Goal: Task Accomplishment & Management: Manage account settings

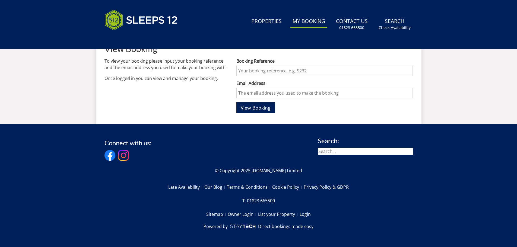
click at [267, 74] on input "Booking Reference" at bounding box center [325, 71] width 176 height 10
paste input "S45981"
type input "S45981"
click at [263, 95] on input "Email Address" at bounding box center [325, 93] width 176 height 10
type input "[EMAIL_ADDRESS][DOMAIN_NAME]"
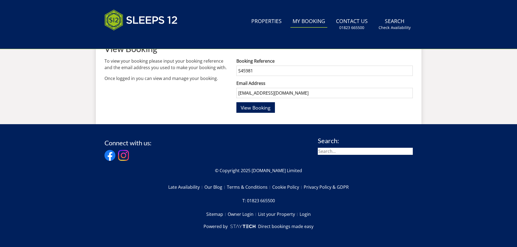
click at [237, 102] on button "View Booking" at bounding box center [256, 107] width 39 height 11
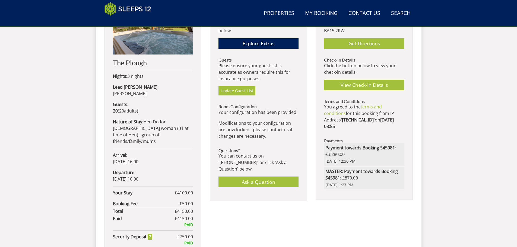
scroll to position [257, 0]
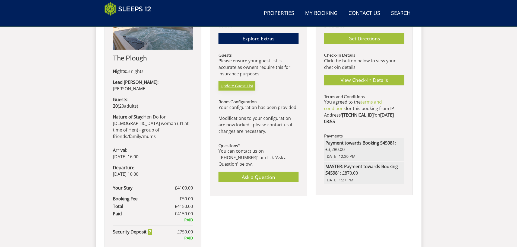
click at [238, 87] on link "Update Guest List" at bounding box center [237, 85] width 37 height 9
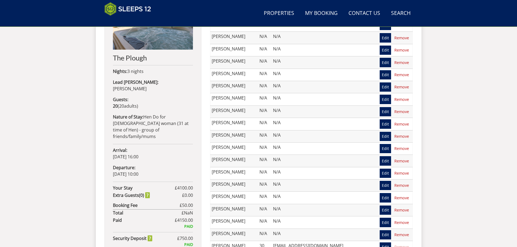
scroll to position [229, 0]
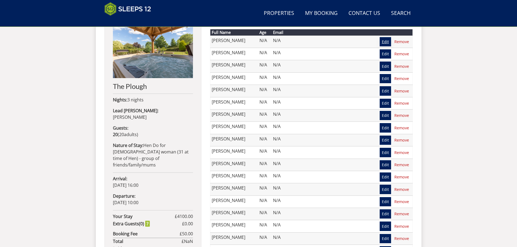
click at [388, 42] on link "Edit" at bounding box center [385, 41] width 11 height 9
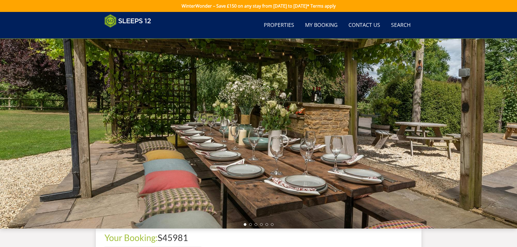
scroll to position [177, 0]
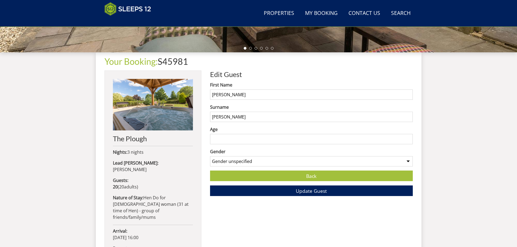
click at [234, 137] on input "Age" at bounding box center [311, 139] width 203 height 10
click at [408, 138] on input "1" at bounding box center [311, 139] width 203 height 10
click at [408, 138] on input "2" at bounding box center [311, 139] width 203 height 10
click at [408, 138] on input "3" at bounding box center [311, 139] width 203 height 10
click at [408, 138] on input "4" at bounding box center [311, 139] width 203 height 10
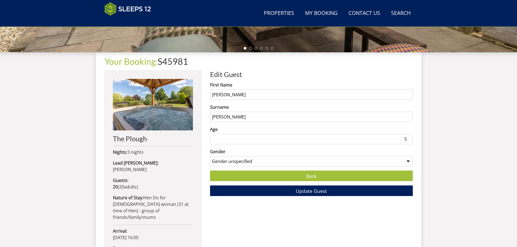
click at [408, 138] on input "5" at bounding box center [311, 139] width 203 height 10
click at [408, 138] on input "34" at bounding box center [311, 139] width 203 height 10
click at [410, 141] on input "33" at bounding box center [311, 139] width 203 height 10
click at [410, 141] on input "32" at bounding box center [311, 139] width 203 height 10
click at [410, 141] on input "31" at bounding box center [311, 139] width 203 height 10
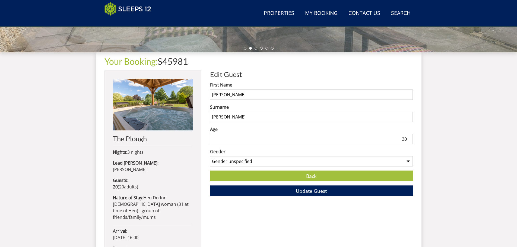
type input "30"
click at [410, 141] on input "30" at bounding box center [311, 139] width 203 height 10
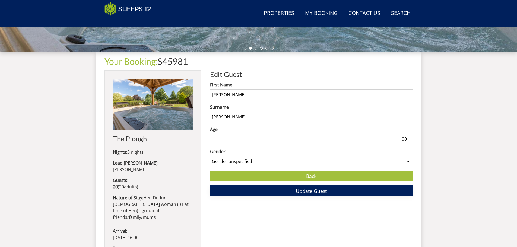
click at [326, 193] on span "Update Guest" at bounding box center [311, 191] width 31 height 7
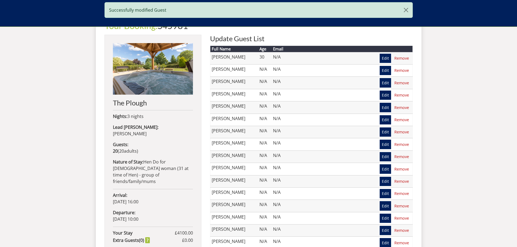
scroll to position [203, 0]
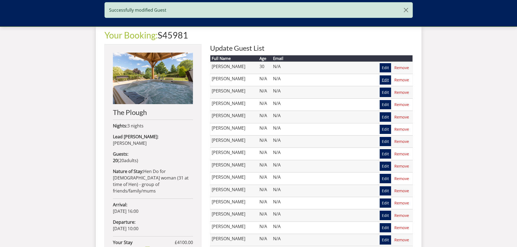
click at [385, 77] on link "Edit" at bounding box center [385, 79] width 11 height 9
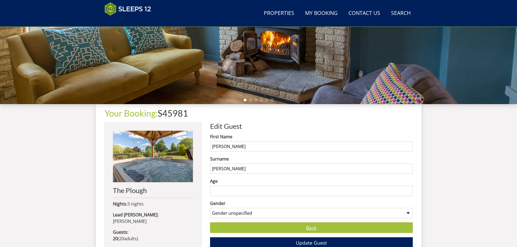
scroll to position [203, 0]
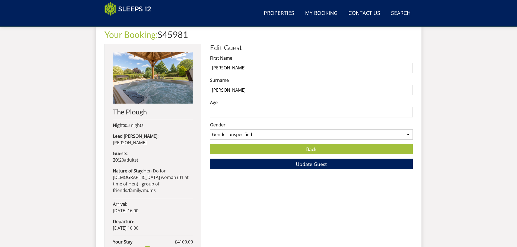
click at [339, 111] on input "Age" at bounding box center [311, 112] width 203 height 10
type input "30"
click at [309, 165] on span "Update Guest" at bounding box center [311, 164] width 31 height 7
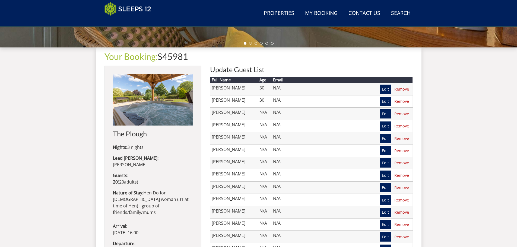
scroll to position [229, 0]
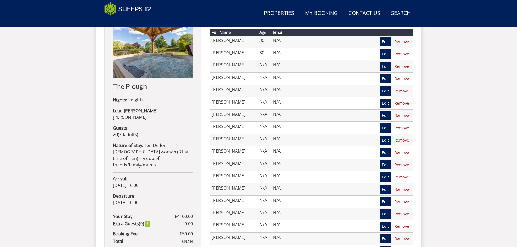
click at [385, 68] on link "Edit" at bounding box center [385, 66] width 11 height 9
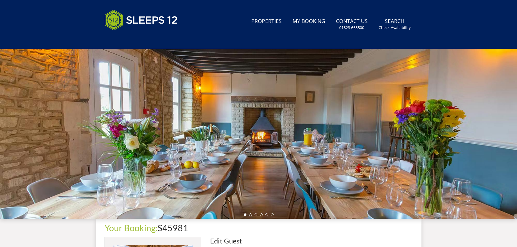
scroll to position [176, 0]
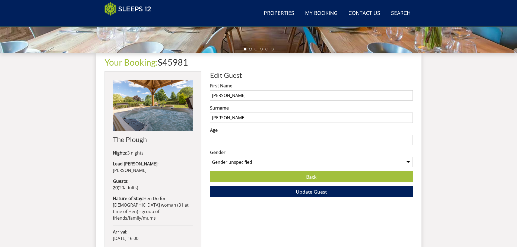
click at [338, 137] on input "Age" at bounding box center [311, 140] width 203 height 10
type input "30"
click at [321, 195] on span "Update Guest" at bounding box center [311, 192] width 31 height 7
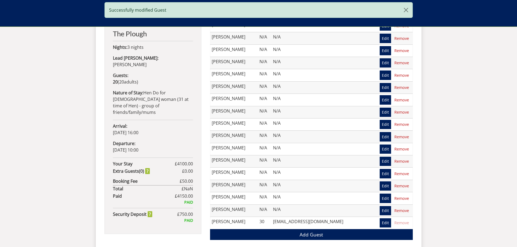
scroll to position [283, 0]
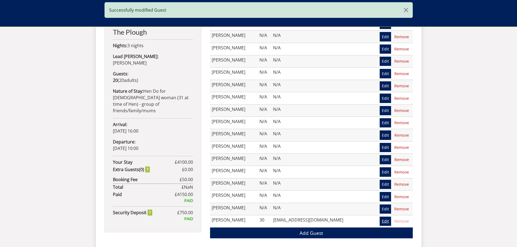
click at [386, 222] on link "Edit" at bounding box center [385, 221] width 11 height 9
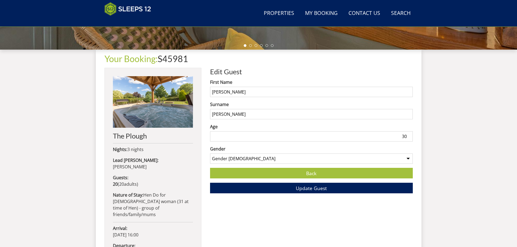
scroll to position [204, 0]
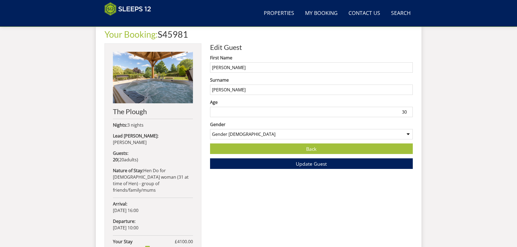
drag, startPoint x: 398, startPoint y: 113, endPoint x: 415, endPoint y: 113, distance: 17.1
click at [415, 113] on div "Your Booking: S45981 The Plough Nights: 3 nights Lead [PERSON_NAME]: [PERSON_NA…" at bounding box center [259, 173] width 326 height 297
type input "31"
click at [374, 164] on button "Update Guest" at bounding box center [311, 164] width 203 height 11
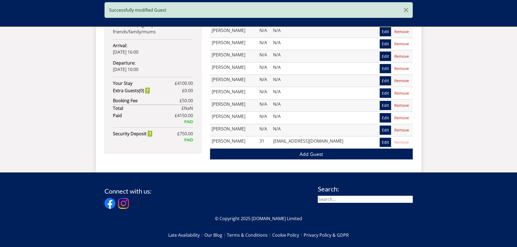
scroll to position [366, 0]
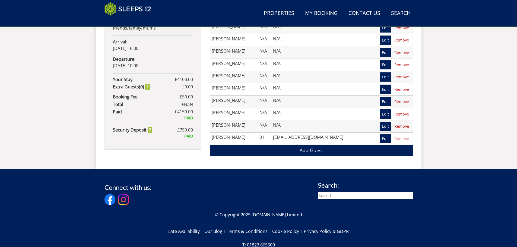
click at [387, 127] on link "Edit" at bounding box center [385, 126] width 11 height 9
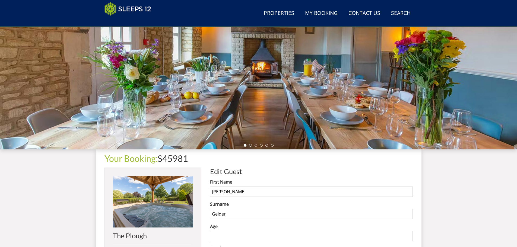
scroll to position [149, 0]
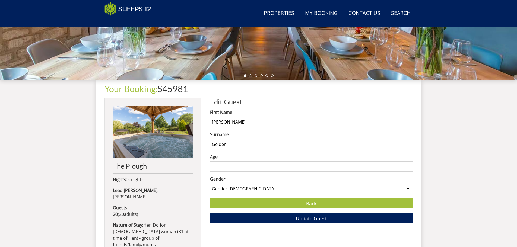
click at [226, 168] on input "Age" at bounding box center [311, 167] width 203 height 10
type input "50"
click at [264, 214] on button "Update Guest" at bounding box center [311, 218] width 203 height 11
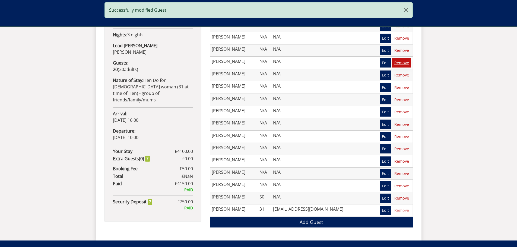
scroll to position [310, 0]
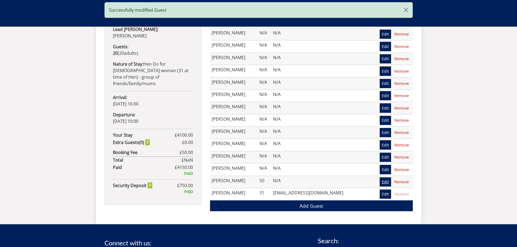
click at [382, 178] on link "Edit" at bounding box center [385, 182] width 11 height 9
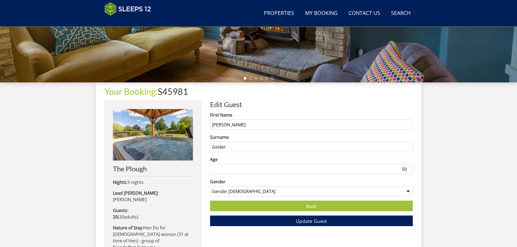
scroll to position [149, 0]
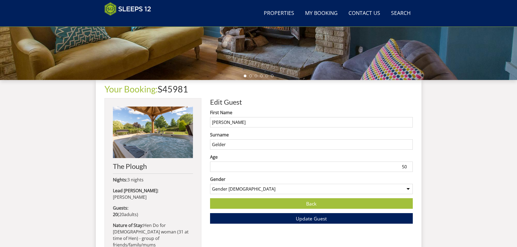
drag, startPoint x: 374, startPoint y: 168, endPoint x: 438, endPoint y: 162, distance: 64.0
click at [438, 162] on div "Search Menu Properties My Booking Contact Us [PHONE_NUMBER] Search Check Availa…" at bounding box center [258, 124] width 517 height 522
type input "50"
click at [366, 219] on button "Update Guest" at bounding box center [311, 218] width 203 height 11
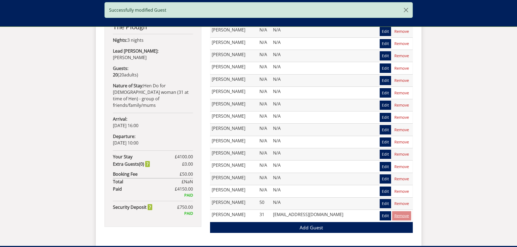
scroll to position [312, 0]
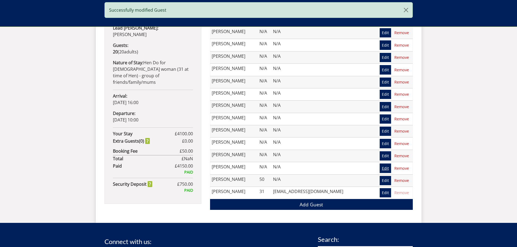
click at [384, 166] on link "Edit" at bounding box center [385, 168] width 11 height 9
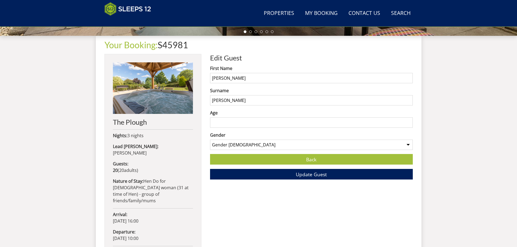
scroll to position [203, 0]
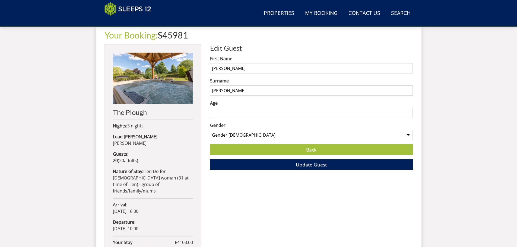
click at [389, 117] on input "Age" at bounding box center [311, 113] width 203 height 10
type input "50"
click at [342, 162] on button "Update Guest" at bounding box center [311, 164] width 203 height 11
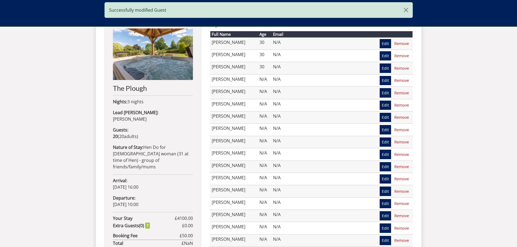
scroll to position [312, 0]
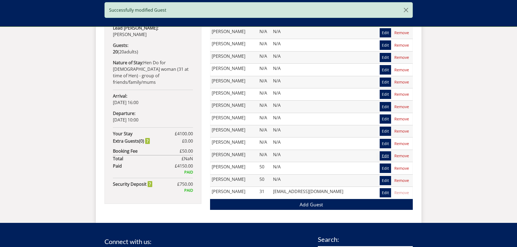
click at [385, 155] on link "Edit" at bounding box center [385, 156] width 11 height 9
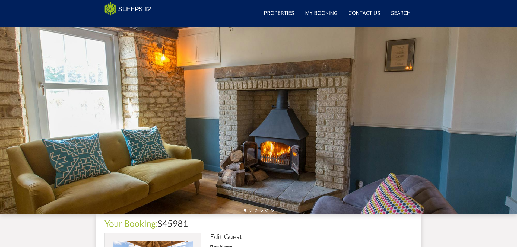
scroll to position [149, 0]
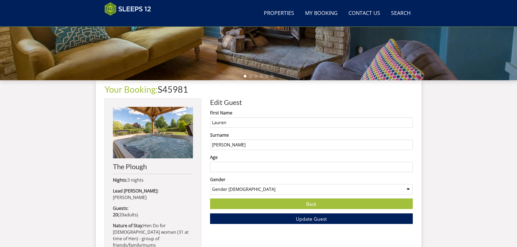
click at [231, 169] on input "Age" at bounding box center [311, 167] width 203 height 10
type input "35"
click at [330, 221] on button "Update Guest" at bounding box center [311, 219] width 203 height 11
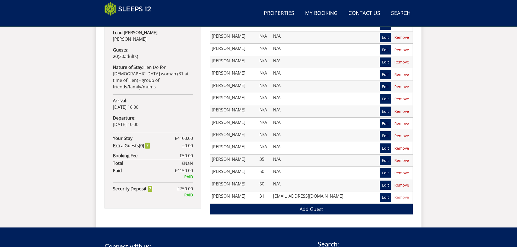
scroll to position [311, 0]
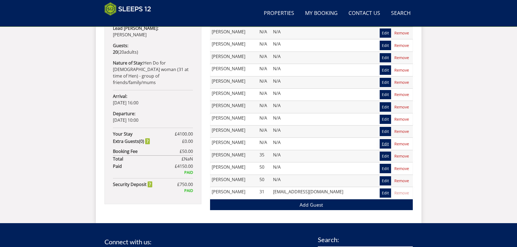
click at [385, 145] on link "Edit" at bounding box center [385, 143] width 11 height 9
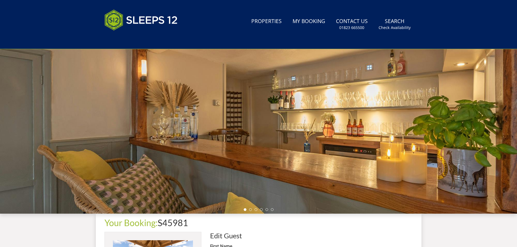
scroll to position [149, 0]
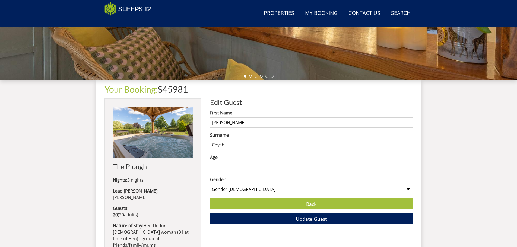
click at [341, 163] on input "Age" at bounding box center [311, 167] width 203 height 10
type input "30"
click at [333, 218] on button "Update Guest" at bounding box center [311, 219] width 203 height 11
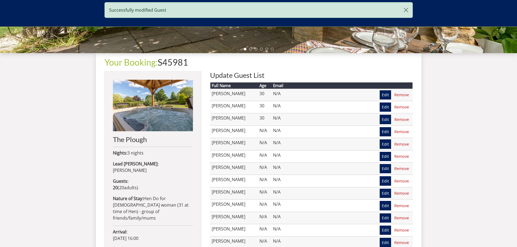
scroll to position [284, 0]
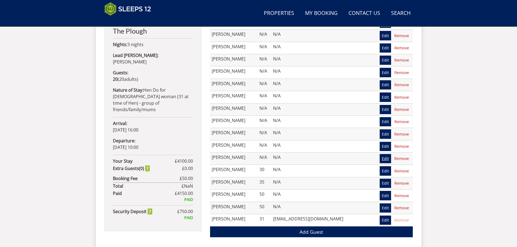
click at [386, 159] on link "Edit" at bounding box center [385, 158] width 11 height 9
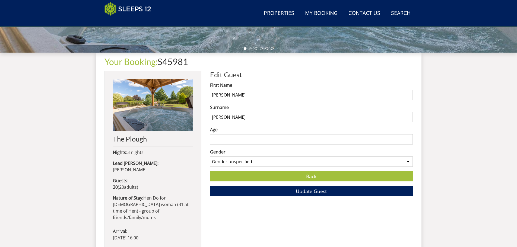
scroll to position [176, 0]
click at [382, 143] on input "Age" at bounding box center [311, 140] width 203 height 10
type input "31"
click at [348, 193] on button "Update Guest" at bounding box center [311, 191] width 203 height 11
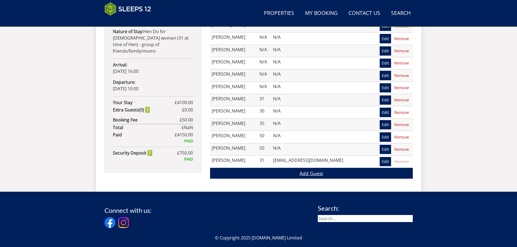
scroll to position [331, 0]
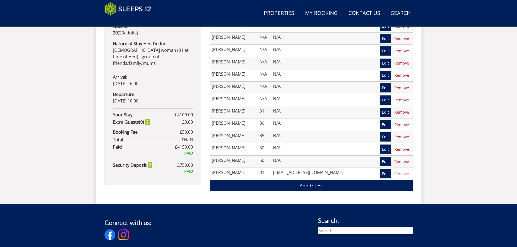
click at [385, 101] on link "Edit" at bounding box center [385, 100] width 11 height 9
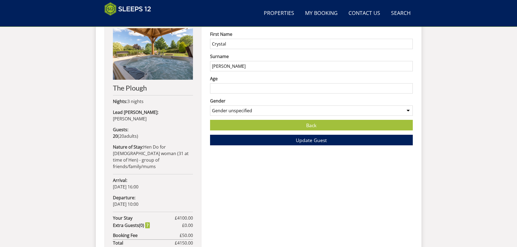
scroll to position [257, 0]
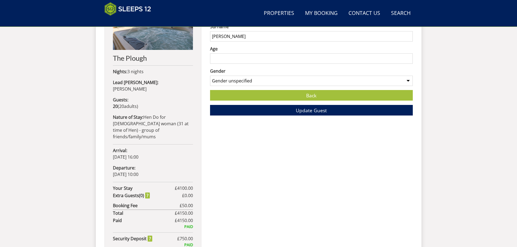
click at [236, 58] on input "Age" at bounding box center [311, 58] width 203 height 10
type input "31"
click at [299, 113] on span "Update Guest" at bounding box center [311, 110] width 31 height 7
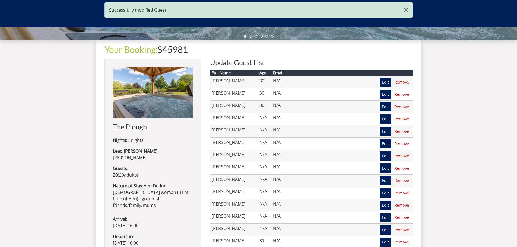
scroll to position [285, 0]
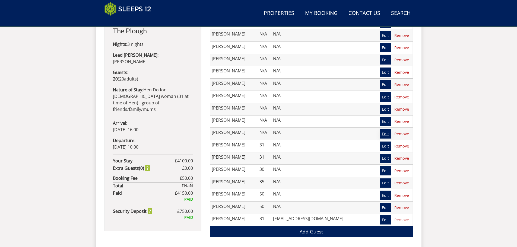
click at [384, 134] on link "Edit" at bounding box center [385, 133] width 11 height 9
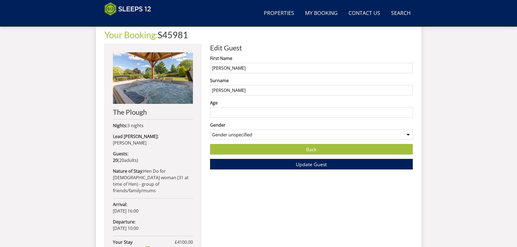
scroll to position [203, 0]
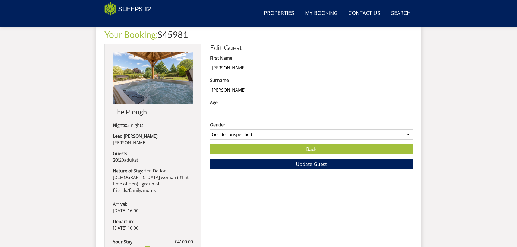
click at [238, 115] on input "Age" at bounding box center [311, 112] width 203 height 10
type input "25"
click at [249, 162] on button "Update Guest" at bounding box center [311, 164] width 203 height 11
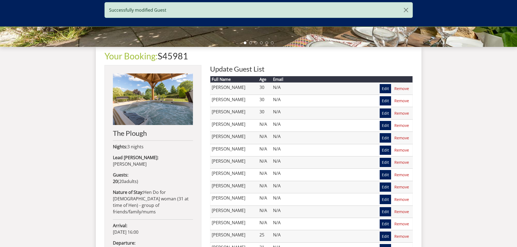
scroll to position [230, 0]
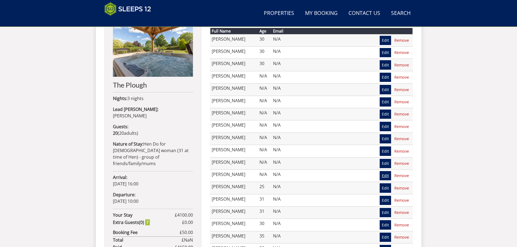
click at [388, 174] on link "Edit" at bounding box center [385, 175] width 11 height 9
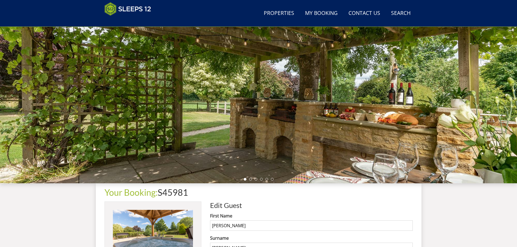
scroll to position [176, 0]
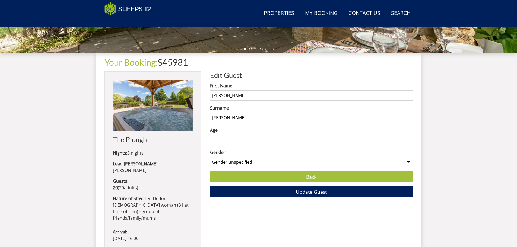
click at [241, 141] on input "Age" at bounding box center [311, 140] width 203 height 10
type input "25"
click at [275, 189] on button "Update Guest" at bounding box center [311, 192] width 203 height 11
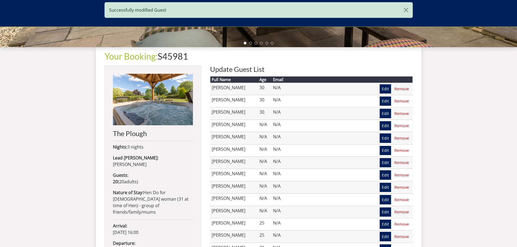
scroll to position [229, 0]
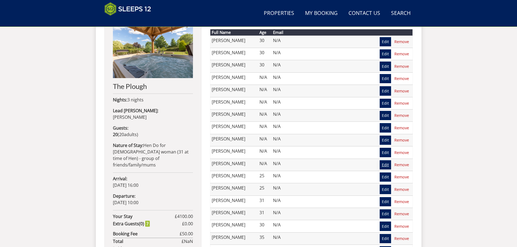
click at [382, 164] on link "Edit" at bounding box center [385, 164] width 11 height 9
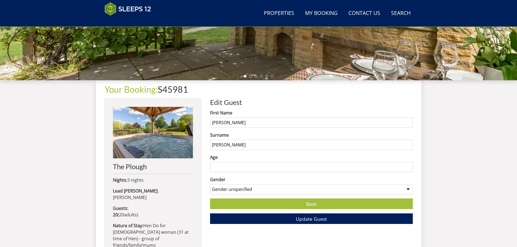
click at [317, 167] on input "Age" at bounding box center [311, 167] width 203 height 10
type input "30"
click at [341, 219] on button "Update Guest" at bounding box center [311, 219] width 203 height 11
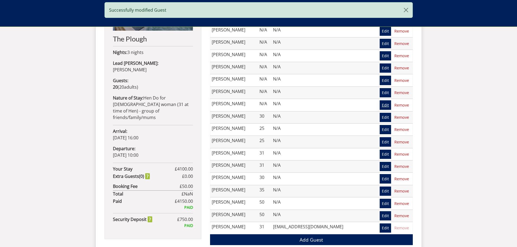
click at [386, 108] on link "Edit" at bounding box center [385, 104] width 11 height 9
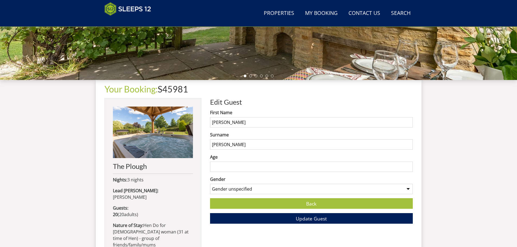
click at [229, 167] on input "Age" at bounding box center [311, 167] width 203 height 10
type input "30"
click at [250, 223] on button "Update Guest" at bounding box center [311, 218] width 203 height 11
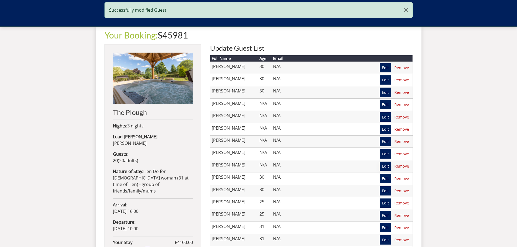
click at [387, 163] on link "Edit" at bounding box center [385, 166] width 11 height 9
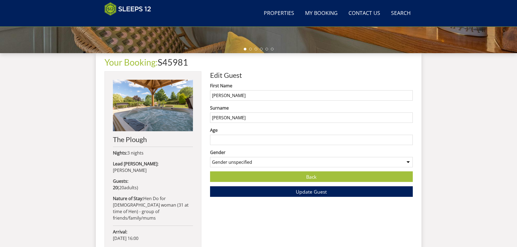
click at [253, 140] on input "Age" at bounding box center [311, 140] width 203 height 10
type input "30"
click at [278, 194] on button "Update Guest" at bounding box center [311, 192] width 203 height 11
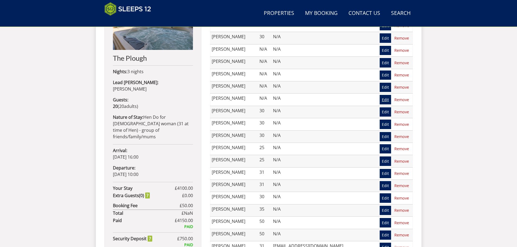
click at [387, 99] on link "Edit" at bounding box center [385, 99] width 11 height 9
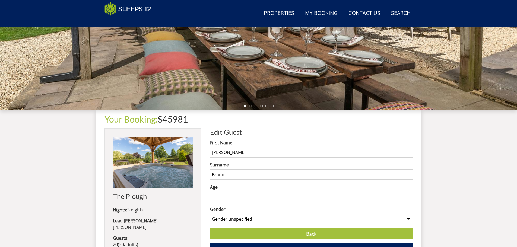
click at [285, 196] on input "Age" at bounding box center [311, 197] width 203 height 10
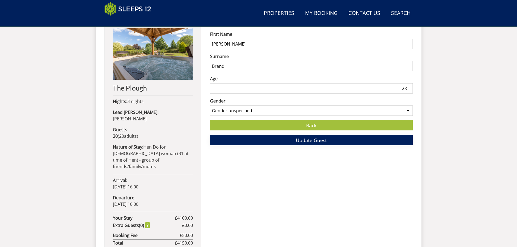
type input "28"
click at [274, 142] on button "Update Guest" at bounding box center [311, 140] width 203 height 11
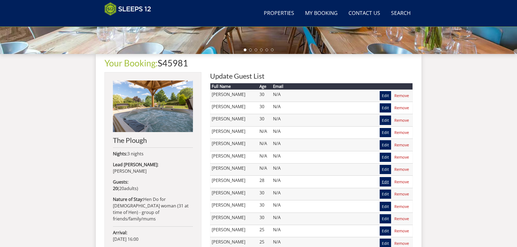
click at [384, 181] on link "Edit" at bounding box center [385, 181] width 11 height 9
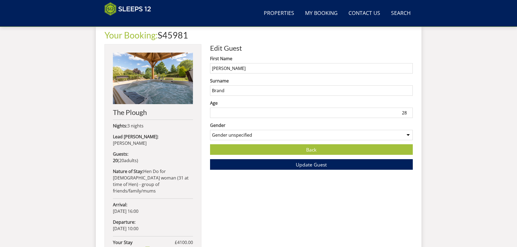
drag, startPoint x: 391, startPoint y: 113, endPoint x: 419, endPoint y: 117, distance: 28.2
click at [420, 117] on div "Your Booking: S45981 The Plough Nights: 3 nights Lead [PERSON_NAME]: [PERSON_NA…" at bounding box center [259, 174] width 326 height 297
type input "30"
click at [318, 166] on span "Update Guest" at bounding box center [311, 165] width 31 height 7
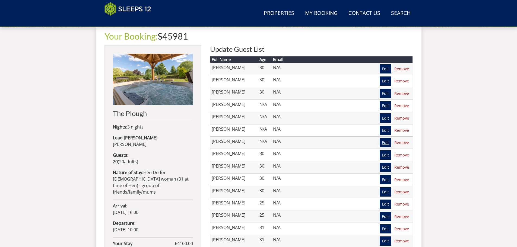
click at [391, 141] on link "Edit" at bounding box center [385, 142] width 11 height 9
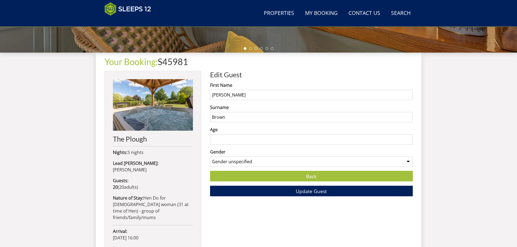
click at [228, 141] on input "Age" at bounding box center [311, 139] width 203 height 10
type input "30"
click at [243, 184] on div "Back Update Guest" at bounding box center [311, 184] width 203 height 26
click at [248, 188] on button "Update Guest" at bounding box center [311, 191] width 203 height 11
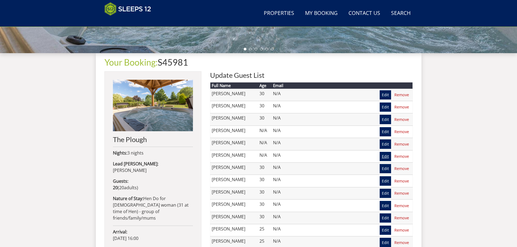
click at [387, 157] on link "Edit" at bounding box center [385, 156] width 11 height 9
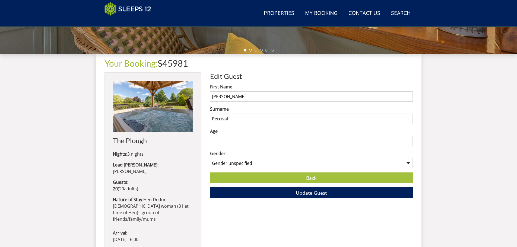
click at [248, 141] on input "Age" at bounding box center [311, 141] width 203 height 10
type input "30"
click at [262, 195] on button "Update Guest" at bounding box center [311, 193] width 203 height 11
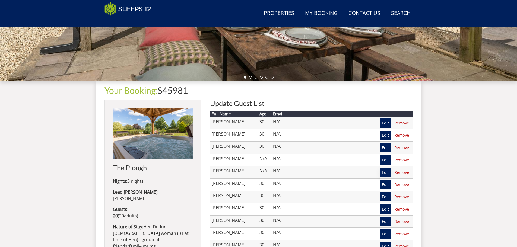
click at [384, 169] on link "Edit" at bounding box center [385, 172] width 11 height 9
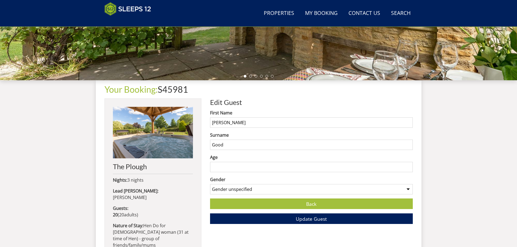
click at [221, 172] on input "Age" at bounding box center [311, 167] width 203 height 10
type input "30"
click at [234, 217] on button "Update Guest" at bounding box center [311, 219] width 203 height 11
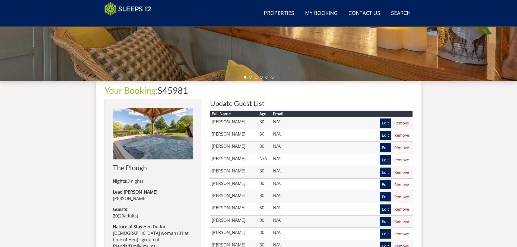
click at [385, 163] on link "Edit" at bounding box center [385, 160] width 11 height 9
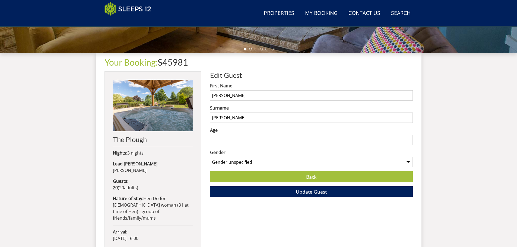
click at [251, 140] on input "Age" at bounding box center [311, 140] width 203 height 10
type input "31"
click at [273, 191] on button "Update Guest" at bounding box center [311, 192] width 203 height 11
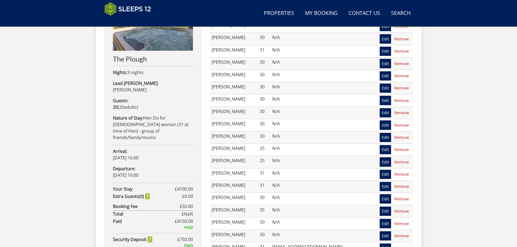
click at [451, 160] on div "Search Menu Properties My Booking Contact Us [PHONE_NUMBER] Search Check Availa…" at bounding box center [258, 17] width 517 height 523
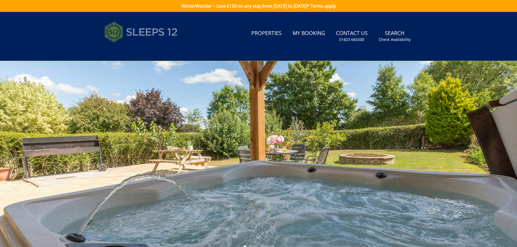
click at [144, 33] on img at bounding box center [141, 31] width 73 height 27
